Goal: Ask a question

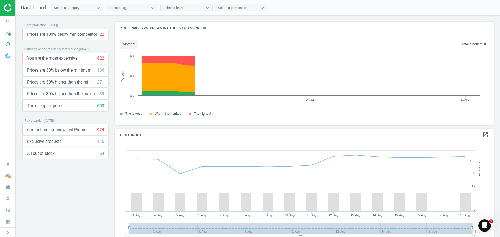
scroll to position [128, 383]
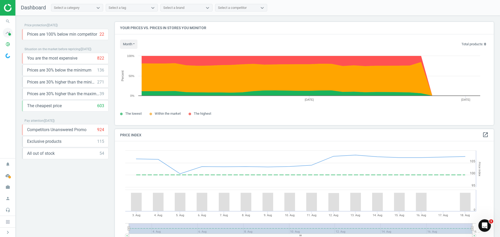
click at [9, 36] on icon "timeline" at bounding box center [8, 33] width 10 height 10
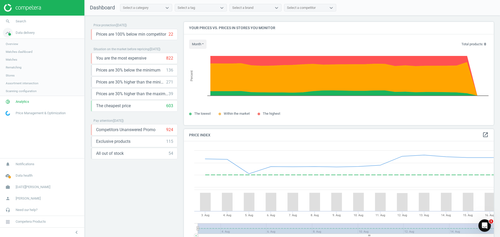
scroll to position [128, 314]
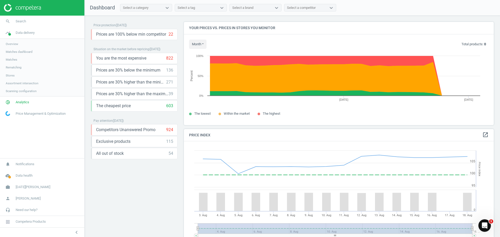
click at [15, 91] on span "Scanning configuration" at bounding box center [21, 91] width 31 height 4
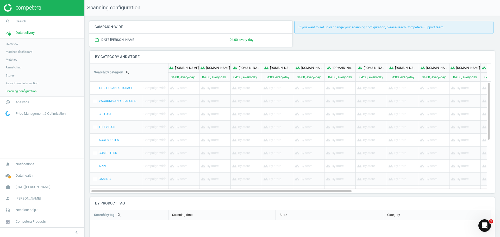
click at [15, 85] on span "Assortment intersection" at bounding box center [22, 83] width 33 height 4
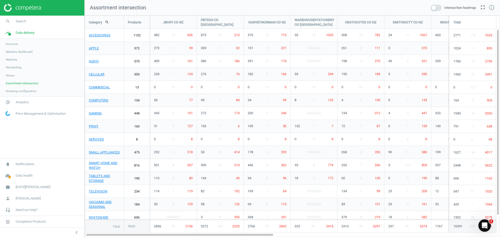
scroll to position [230, 424]
click at [16, 53] on span "Matches dashboard" at bounding box center [19, 52] width 27 height 4
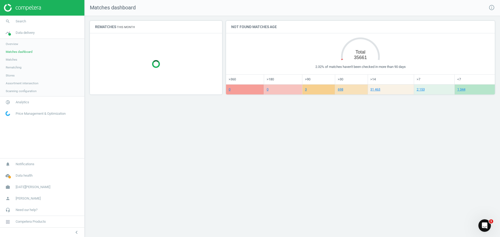
click at [18, 44] on link "Overview" at bounding box center [42, 44] width 84 height 8
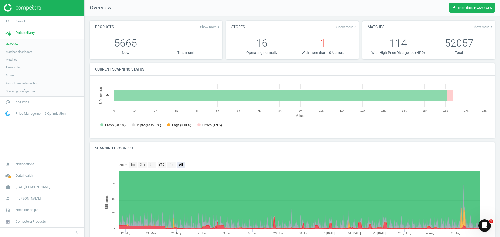
scroll to position [3, 3]
click at [28, 177] on span "Data health" at bounding box center [24, 176] width 17 height 5
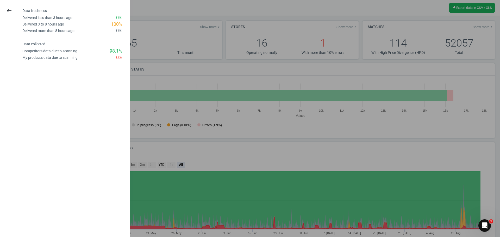
click at [191, 207] on div at bounding box center [250, 118] width 500 height 237
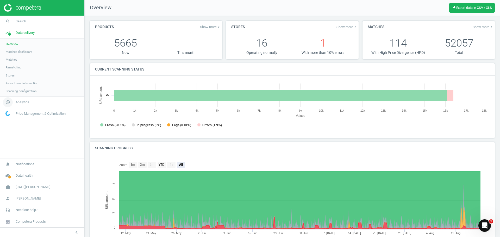
click at [23, 102] on span "Analytics" at bounding box center [23, 102] width 14 height 5
click at [16, 70] on span "Price index" at bounding box center [13, 71] width 15 height 4
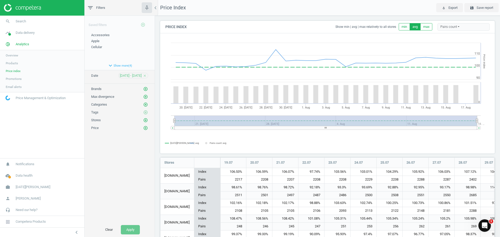
scroll to position [301, 339]
click at [12, 55] on span "Overview" at bounding box center [12, 55] width 13 height 4
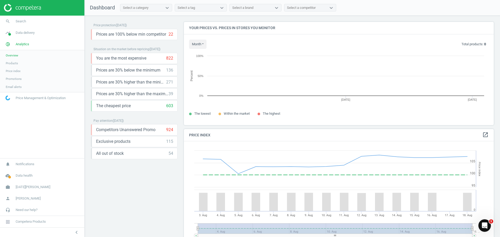
scroll to position [128, 314]
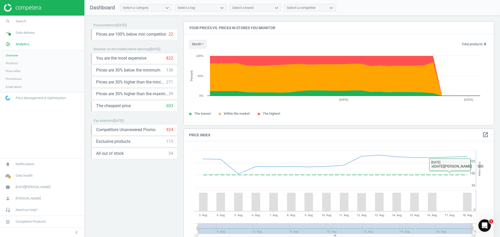
click at [487, 227] on icon "Open Intercom Messenger" at bounding box center [485, 226] width 9 height 9
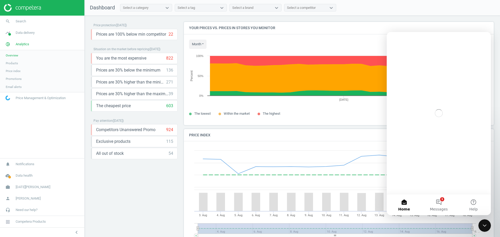
scroll to position [0, 0]
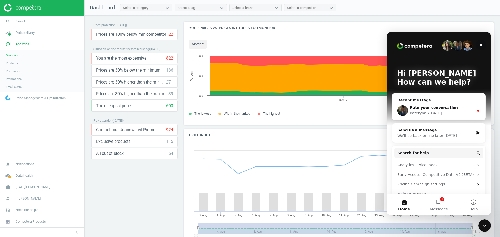
click at [483, 44] on icon "Close" at bounding box center [481, 45] width 4 height 4
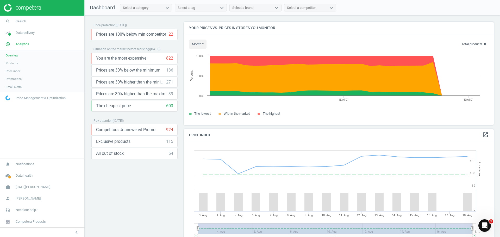
click at [486, 225] on icon "Open Intercom Messenger" at bounding box center [485, 226] width 9 height 9
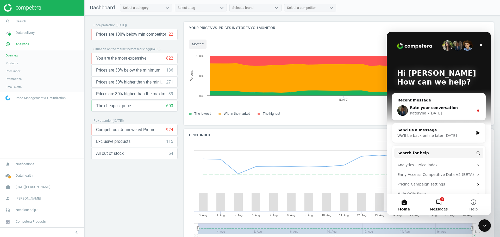
click at [441, 205] on button "1 Messages" at bounding box center [439, 205] width 35 height 21
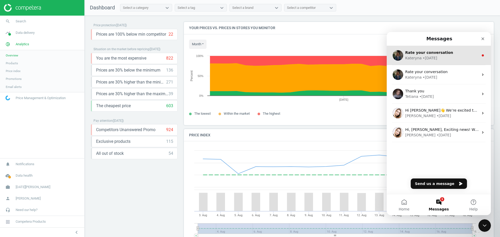
click at [436, 58] on div "Kateryna • 4w ago" at bounding box center [441, 57] width 73 height 5
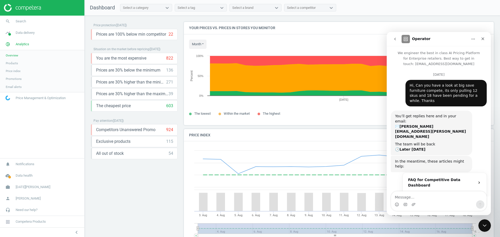
scroll to position [32, 0]
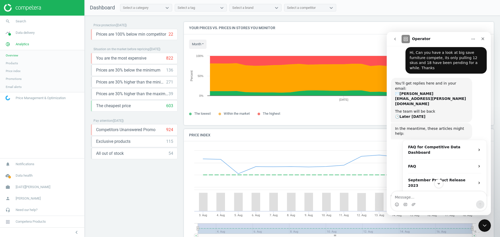
click at [399, 42] on button "go back" at bounding box center [395, 39] width 10 height 10
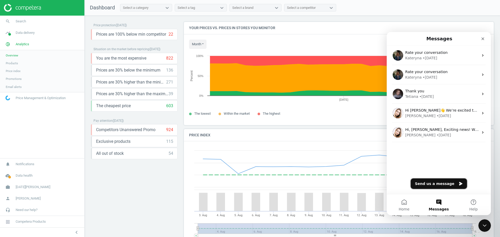
click at [442, 186] on button "Send us a message" at bounding box center [439, 184] width 56 height 10
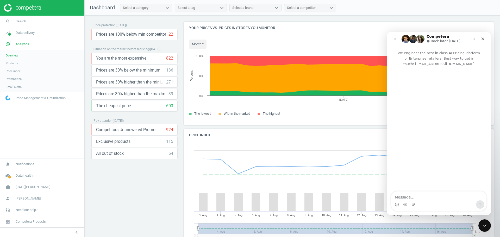
click at [424, 198] on textarea "Message…" at bounding box center [438, 196] width 95 height 9
type textarea "Morning, is there a reason the overview has not been updated since the 14th Aug…"
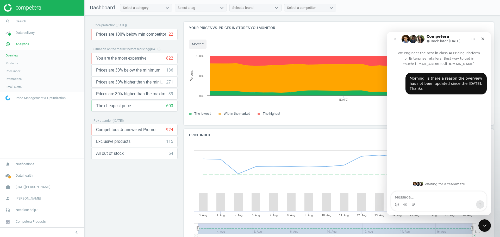
click at [16, 72] on span "Price index" at bounding box center [13, 71] width 15 height 4
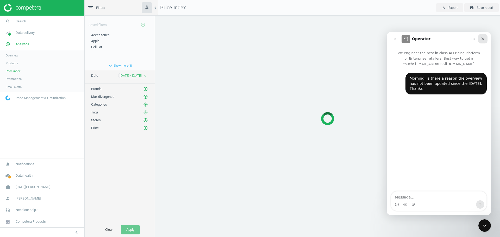
click at [483, 39] on icon "Close" at bounding box center [483, 39] width 4 height 4
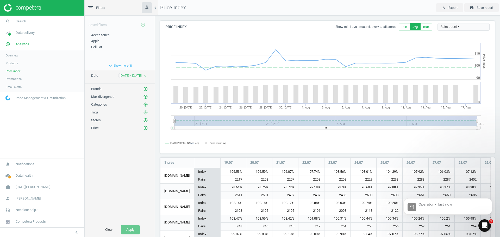
scroll to position [301, 339]
